Goal: Navigation & Orientation: Find specific page/section

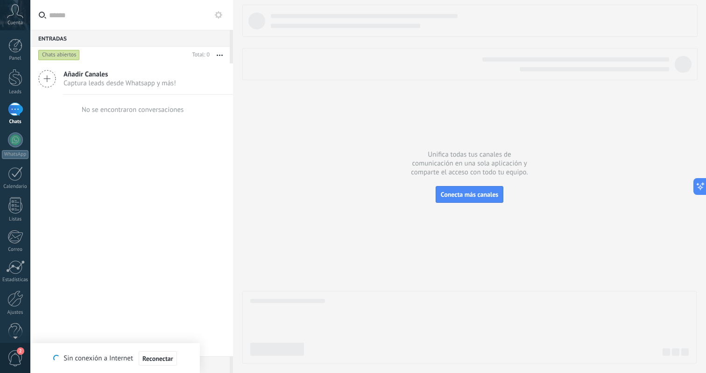
click at [49, 79] on use at bounding box center [47, 78] width 17 height 17
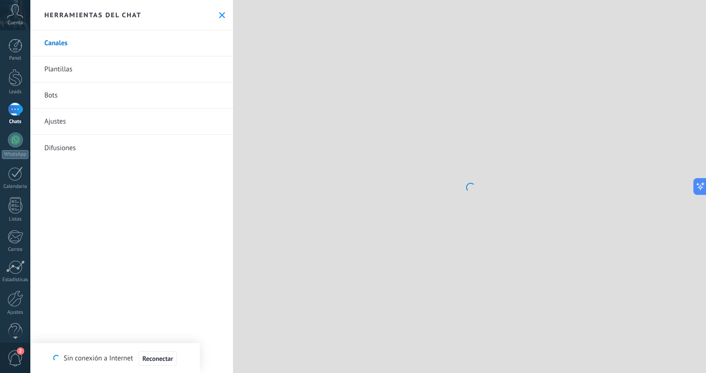
click at [219, 13] on icon at bounding box center [222, 15] width 6 height 6
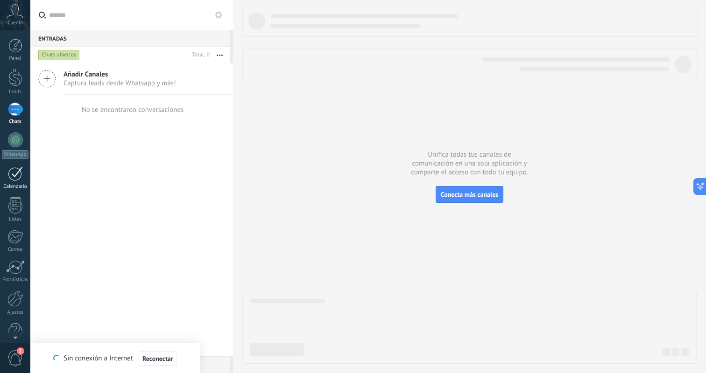
click at [15, 176] on div at bounding box center [15, 174] width 15 height 14
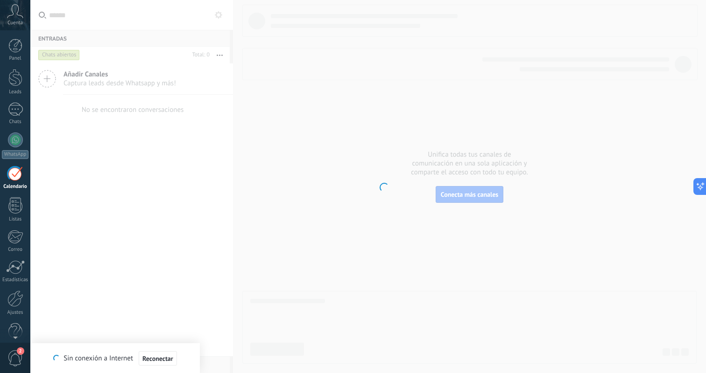
click at [14, 21] on span "Cuenta" at bounding box center [14, 23] width 15 height 6
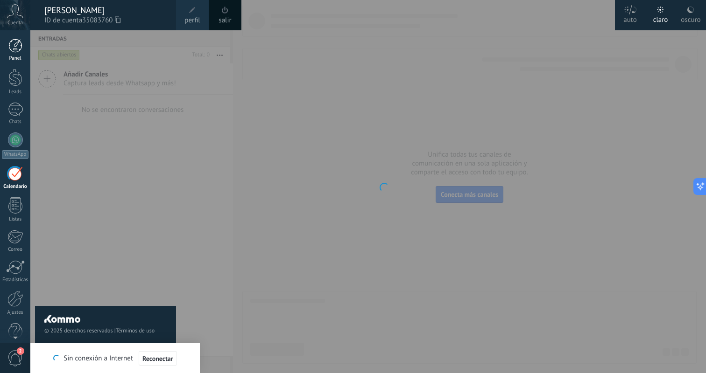
click at [15, 48] on div at bounding box center [15, 46] width 14 height 14
